Goal: Navigation & Orientation: Find specific page/section

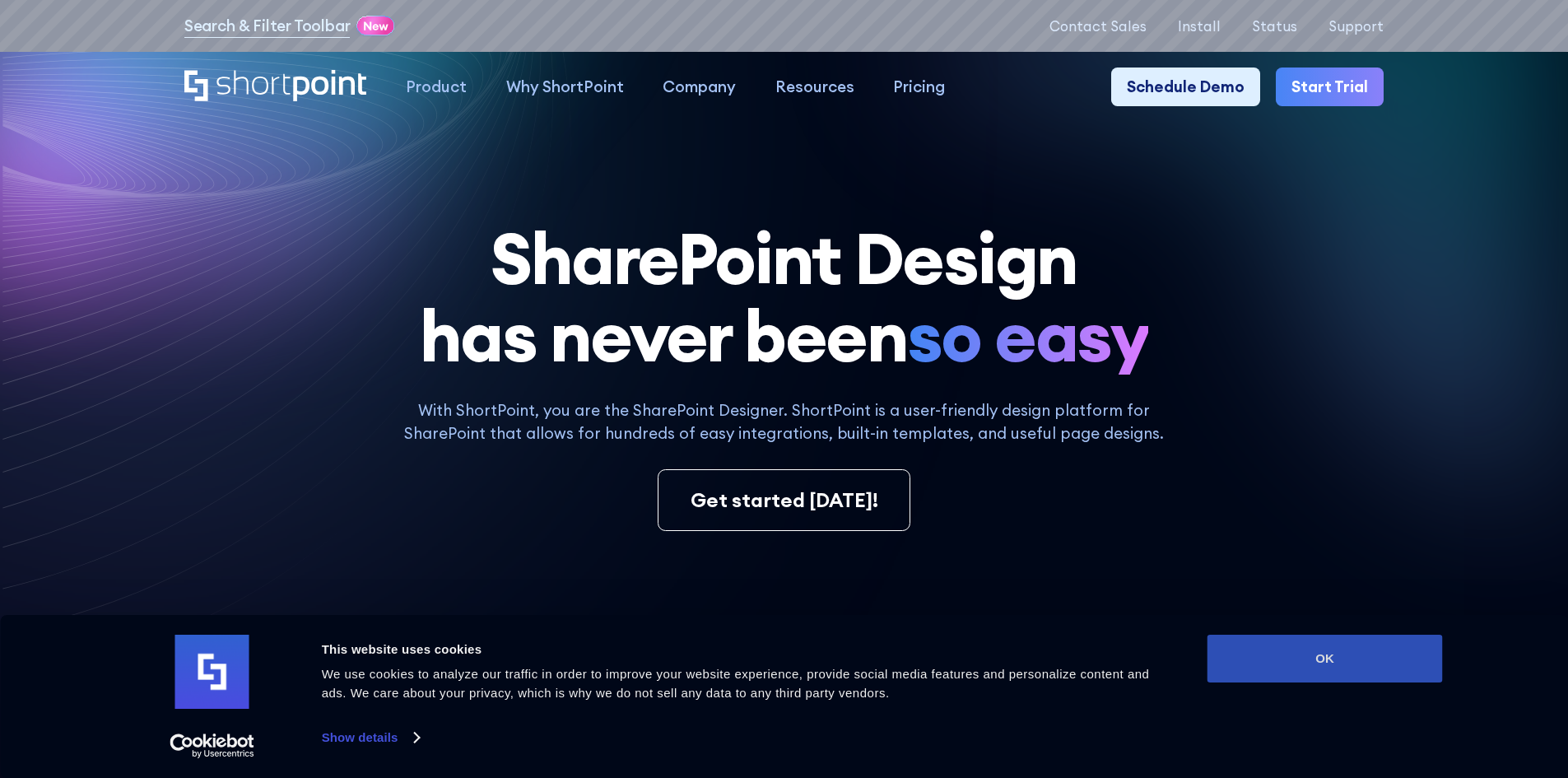
click at [1285, 663] on button "OK" at bounding box center [1324, 658] width 235 height 47
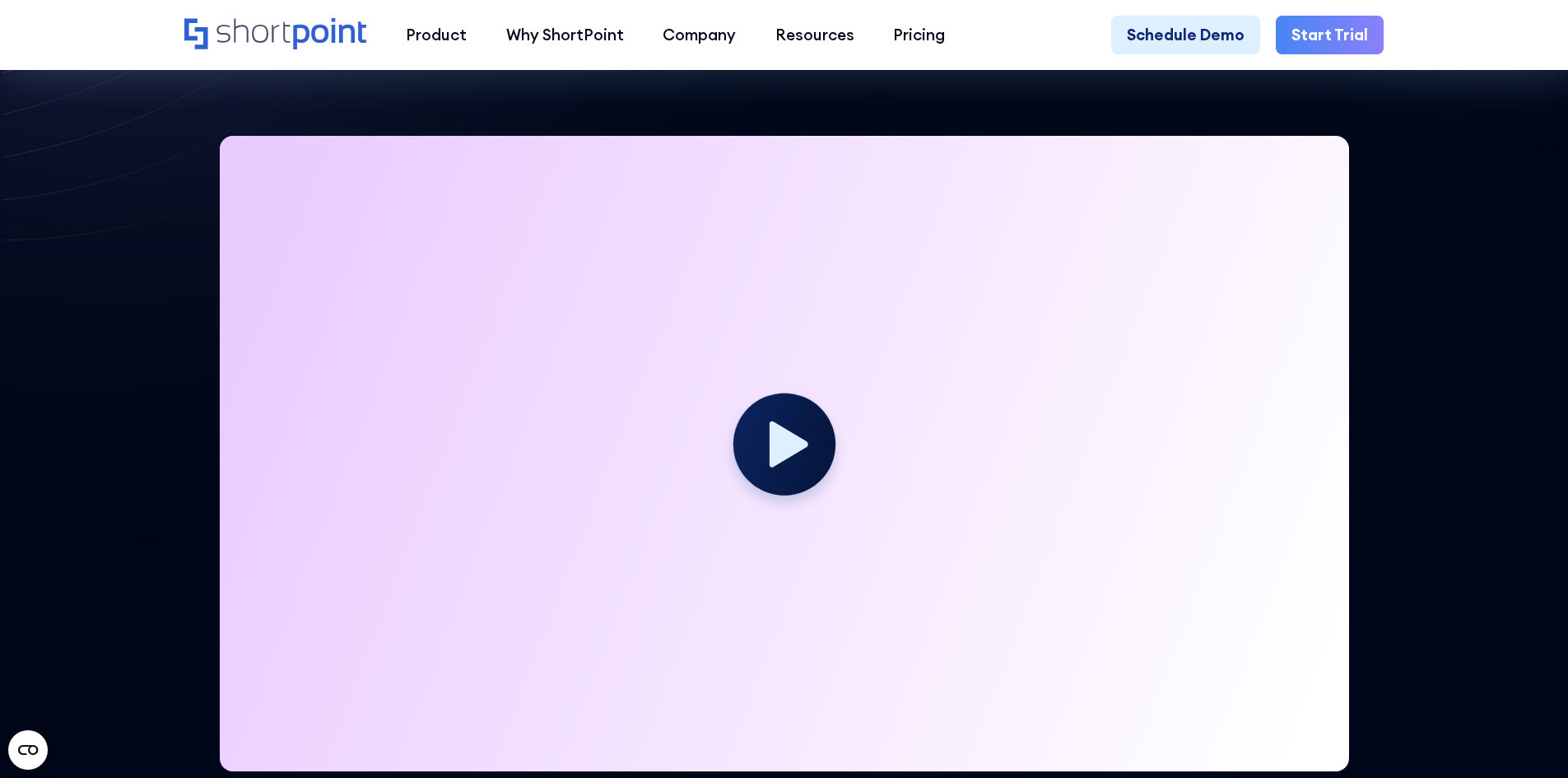
scroll to position [576, 0]
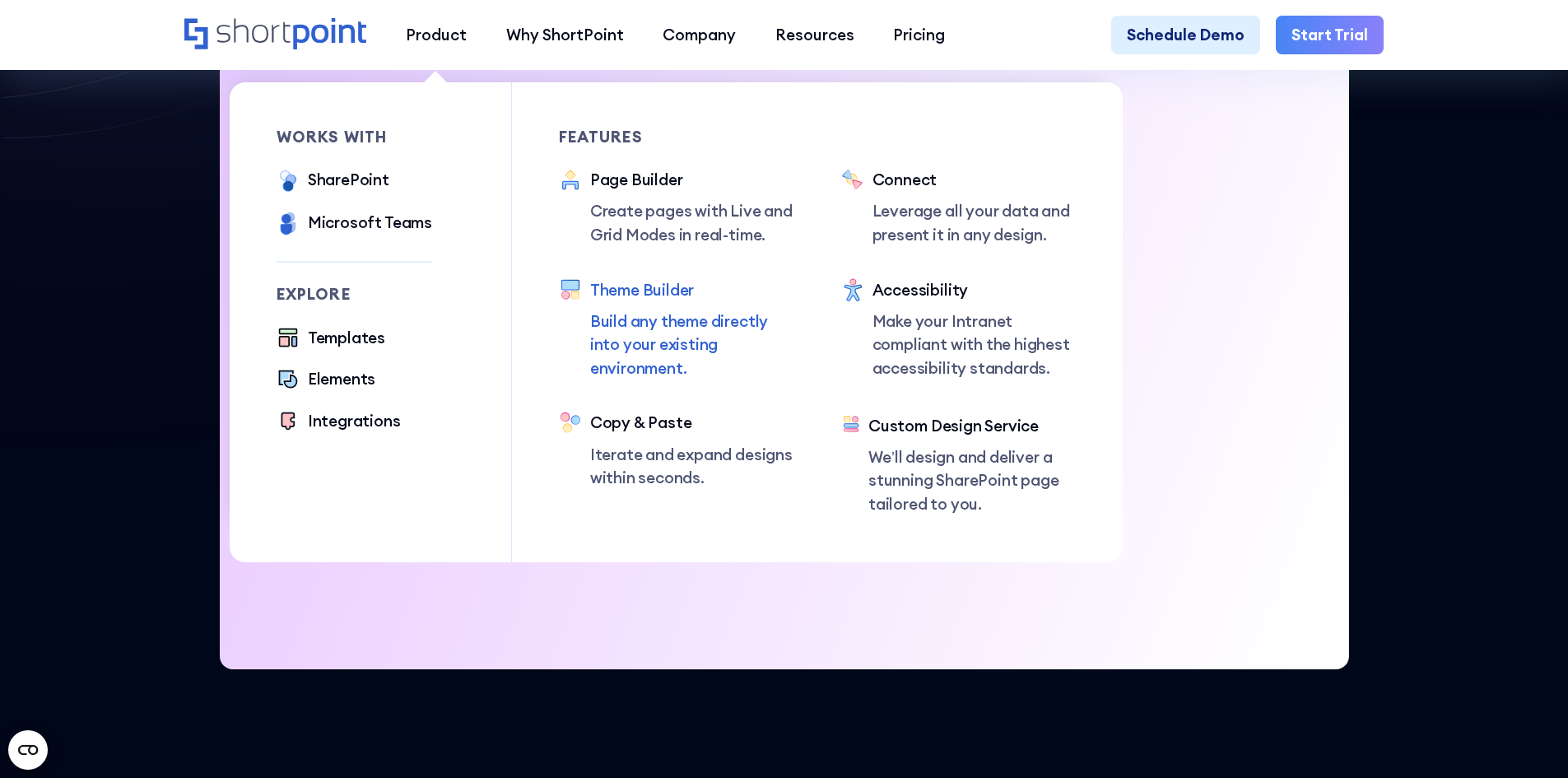
click at [633, 292] on div "Theme Builder" at bounding box center [692, 289] width 204 height 24
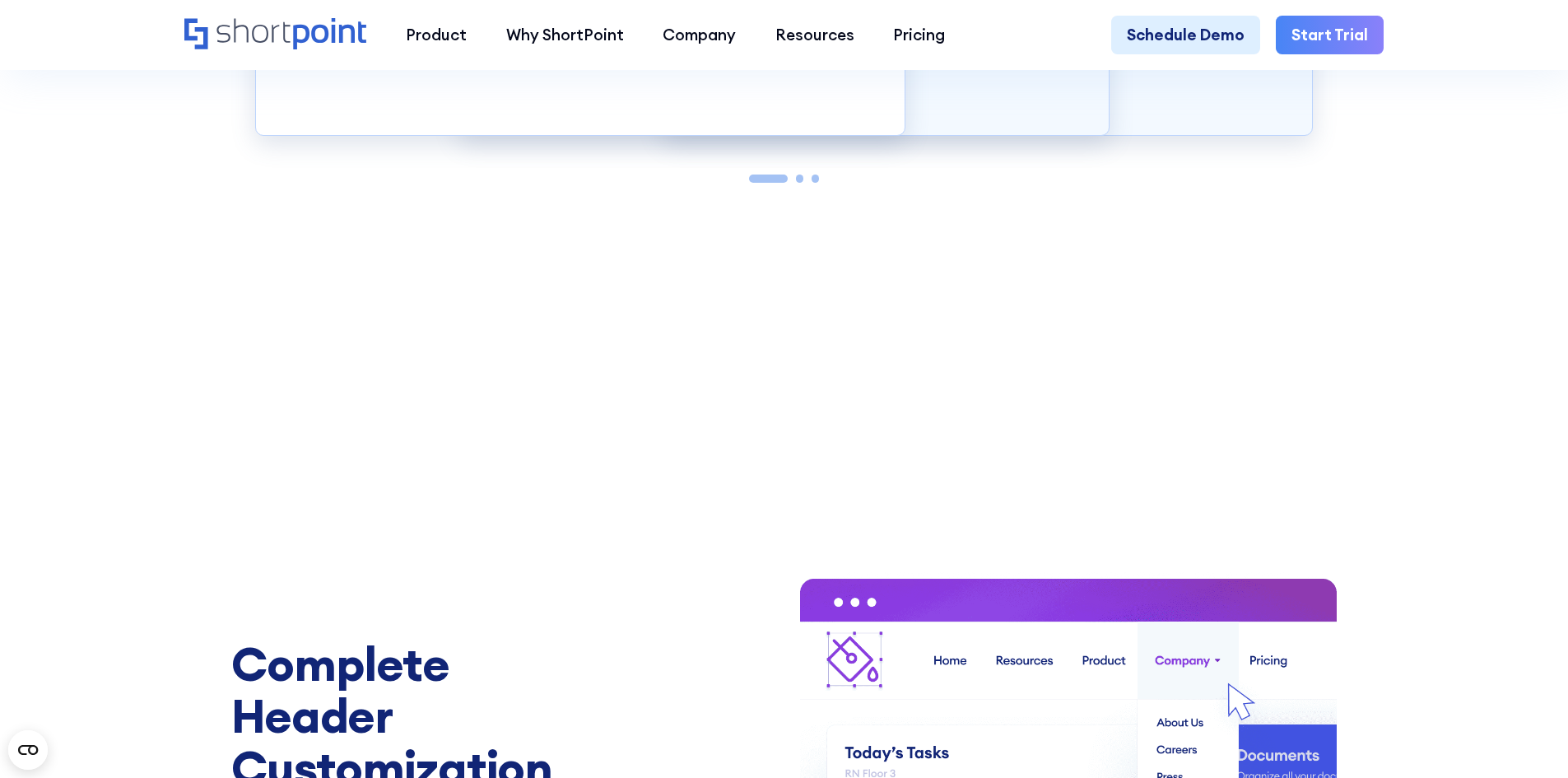
scroll to position [2305, 0]
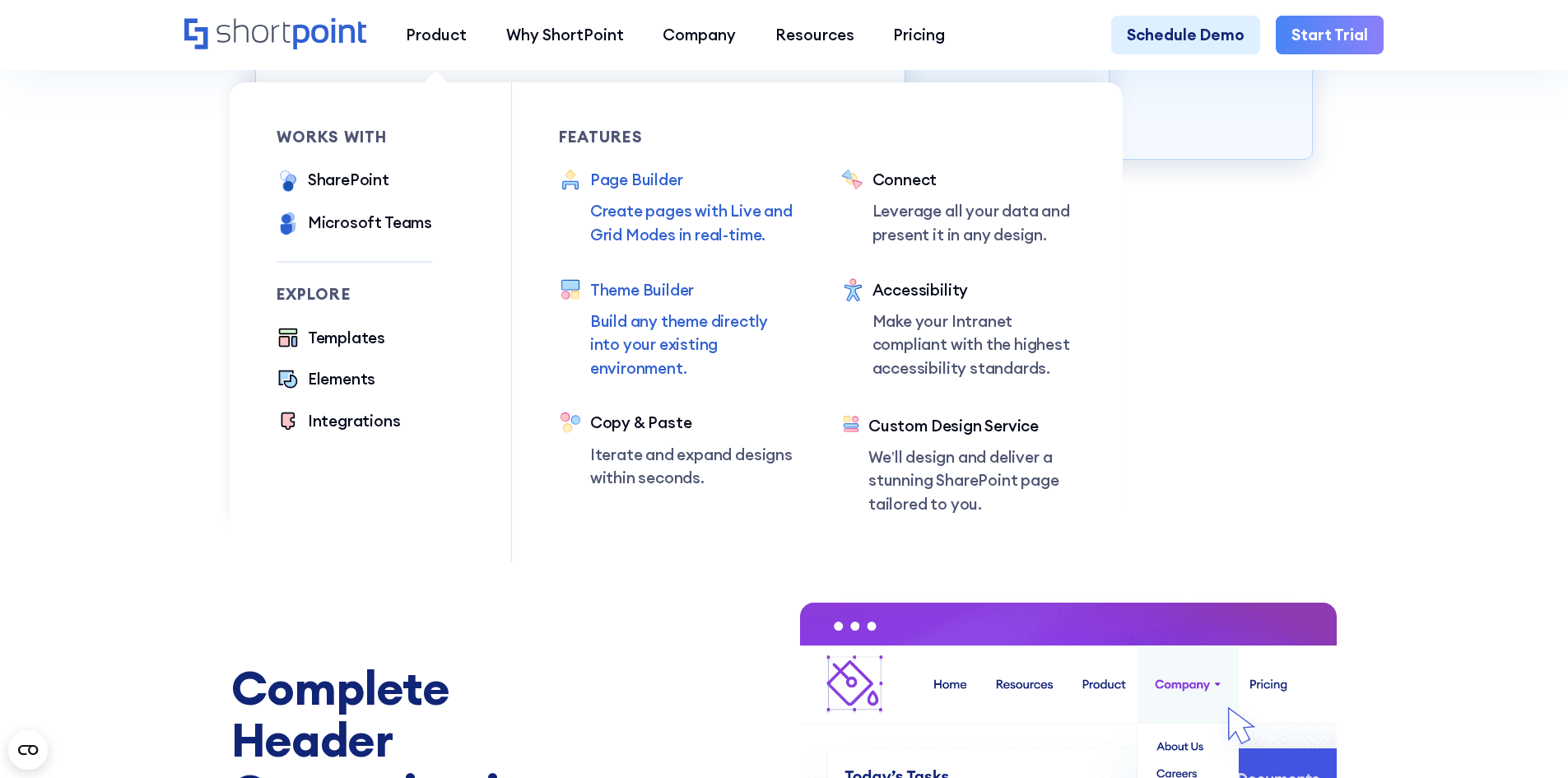
click at [646, 185] on div "Page Builder" at bounding box center [692, 180] width 204 height 24
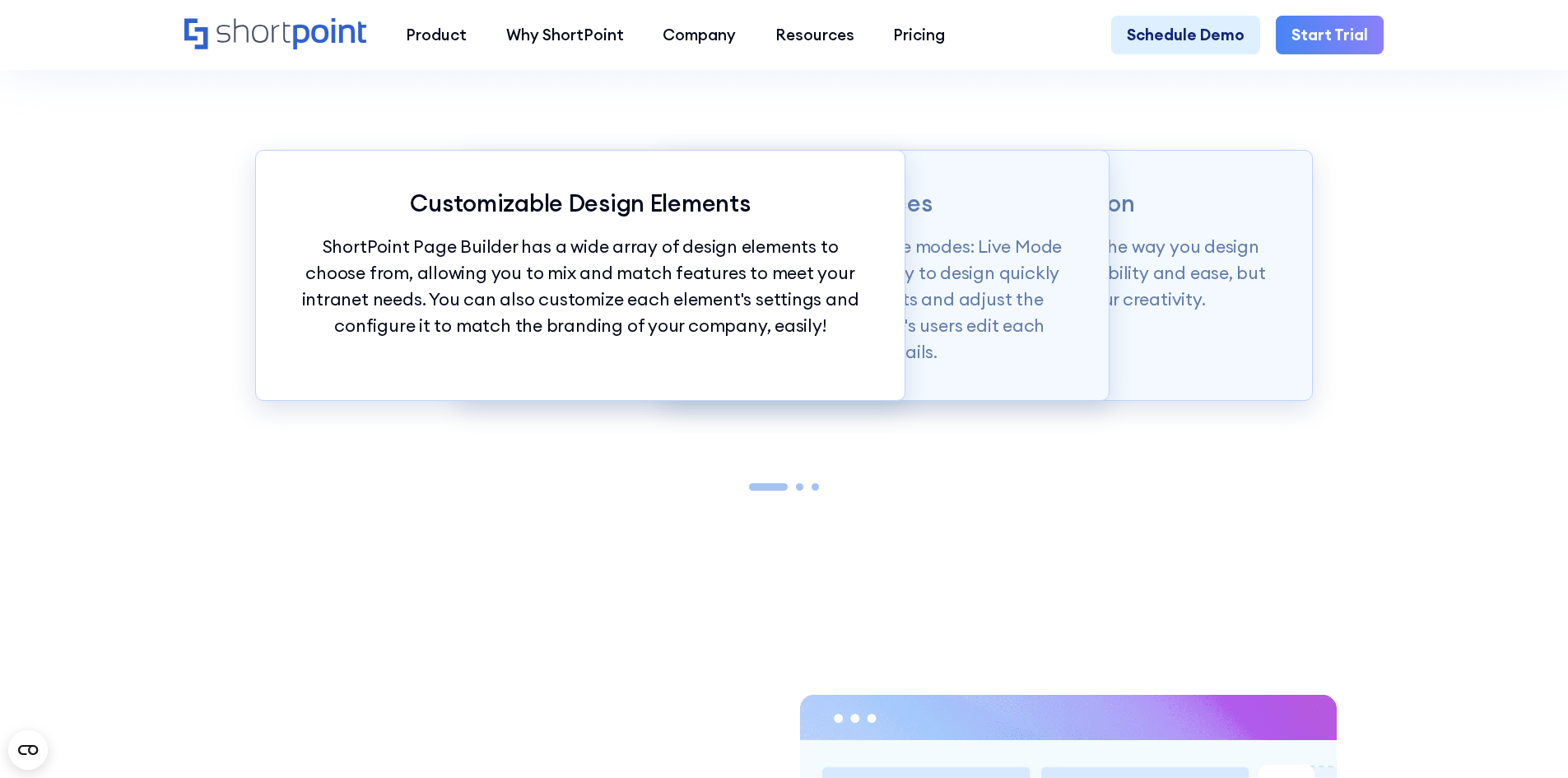
scroll to position [2222, 0]
